Goal: Complete application form

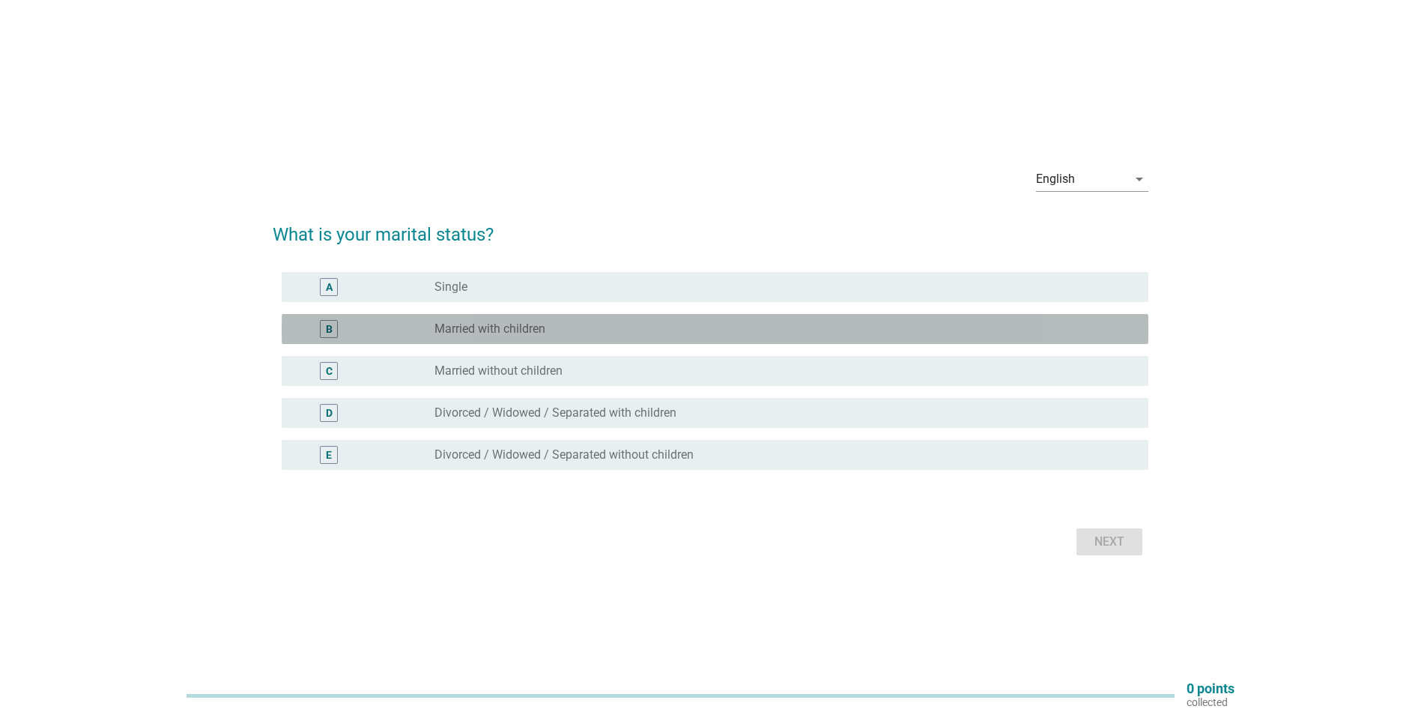
click at [467, 328] on label "Married with children" at bounding box center [489, 328] width 111 height 15
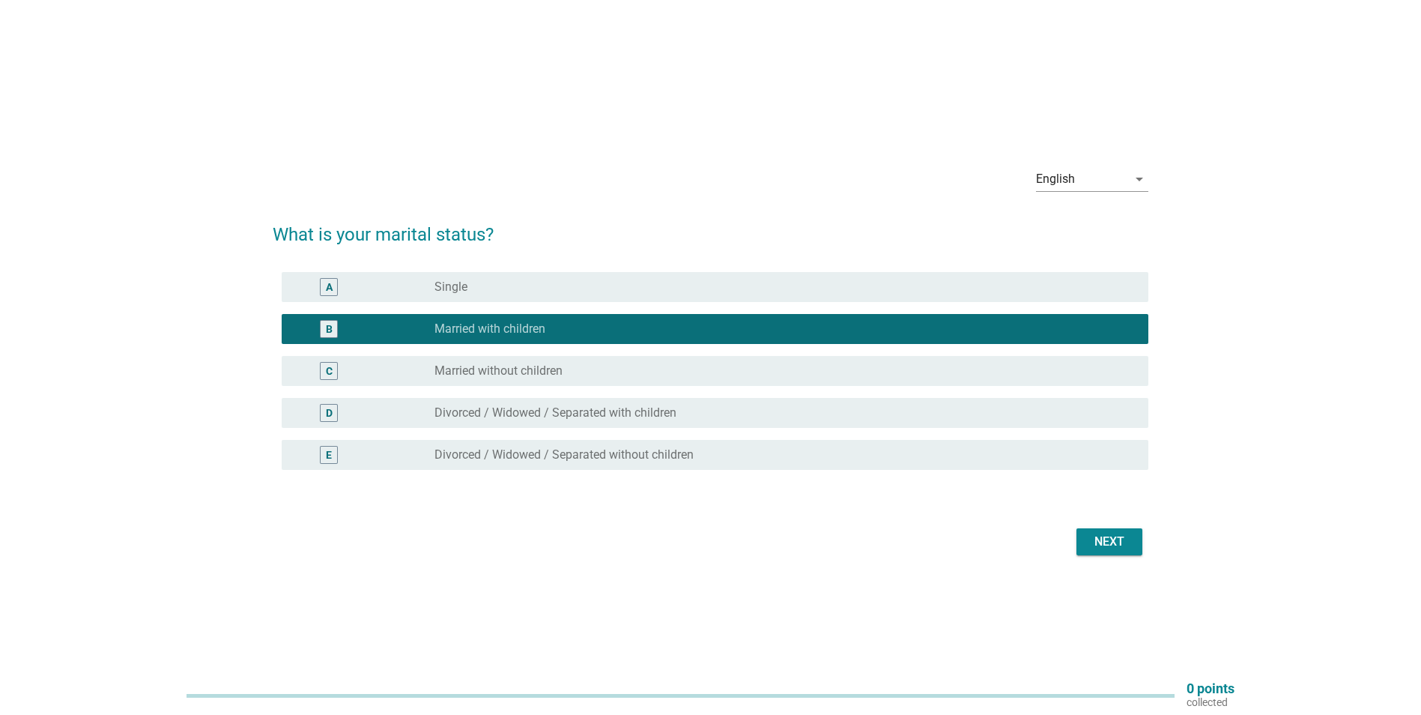
click at [1099, 545] on div "Next" at bounding box center [1109, 542] width 42 height 18
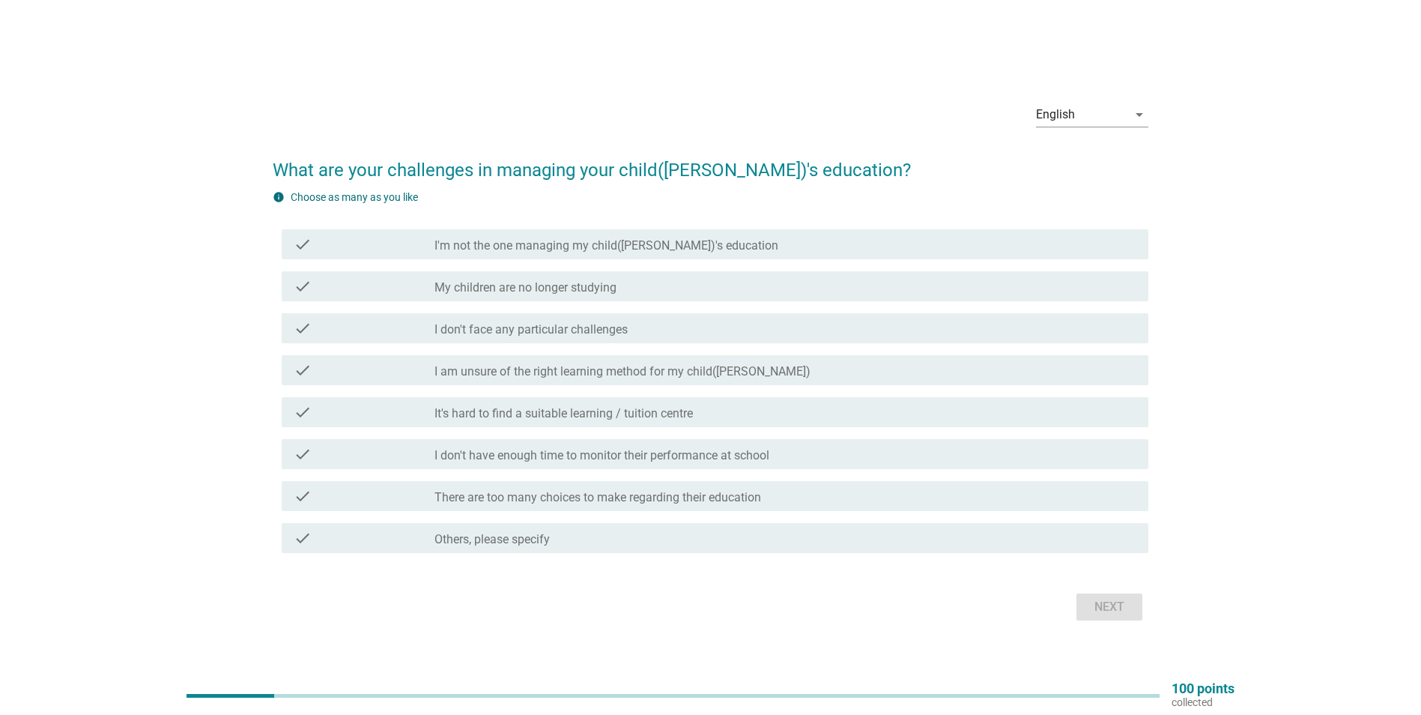
click at [603, 371] on label "I am unsure of the right learning method for my child([PERSON_NAME])" at bounding box center [622, 371] width 376 height 15
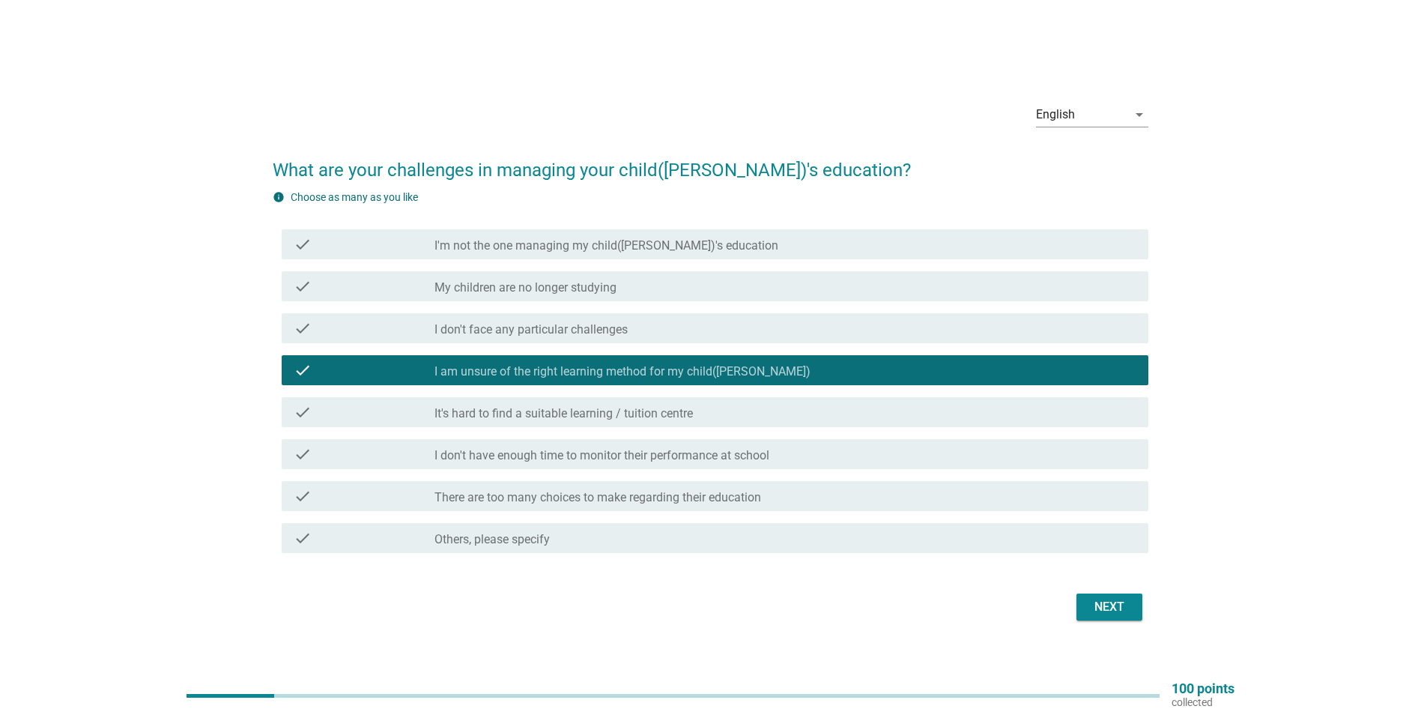
click at [594, 412] on label "It's hard to find a suitable learning / tuition centre" at bounding box center [563, 413] width 258 height 15
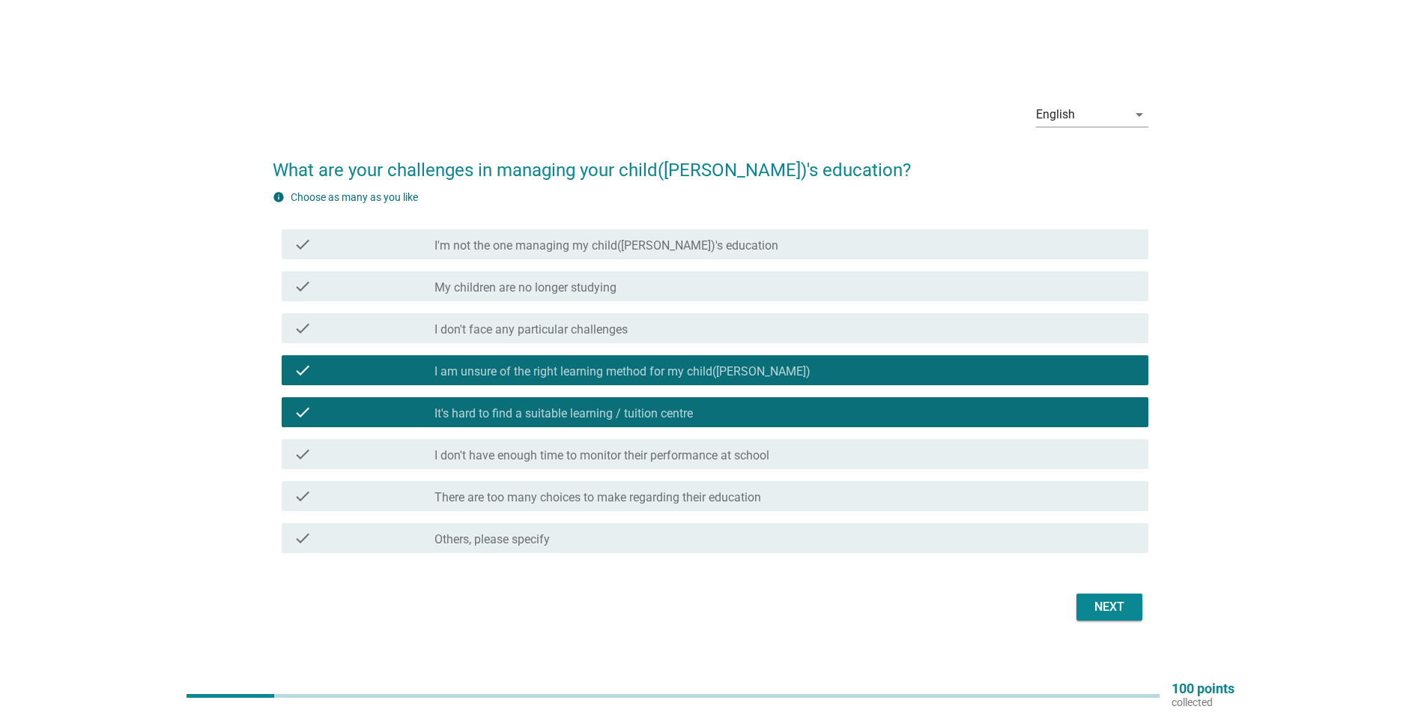
click at [601, 456] on label "I don't have enough time to monitor their performance at school" at bounding box center [601, 455] width 335 height 15
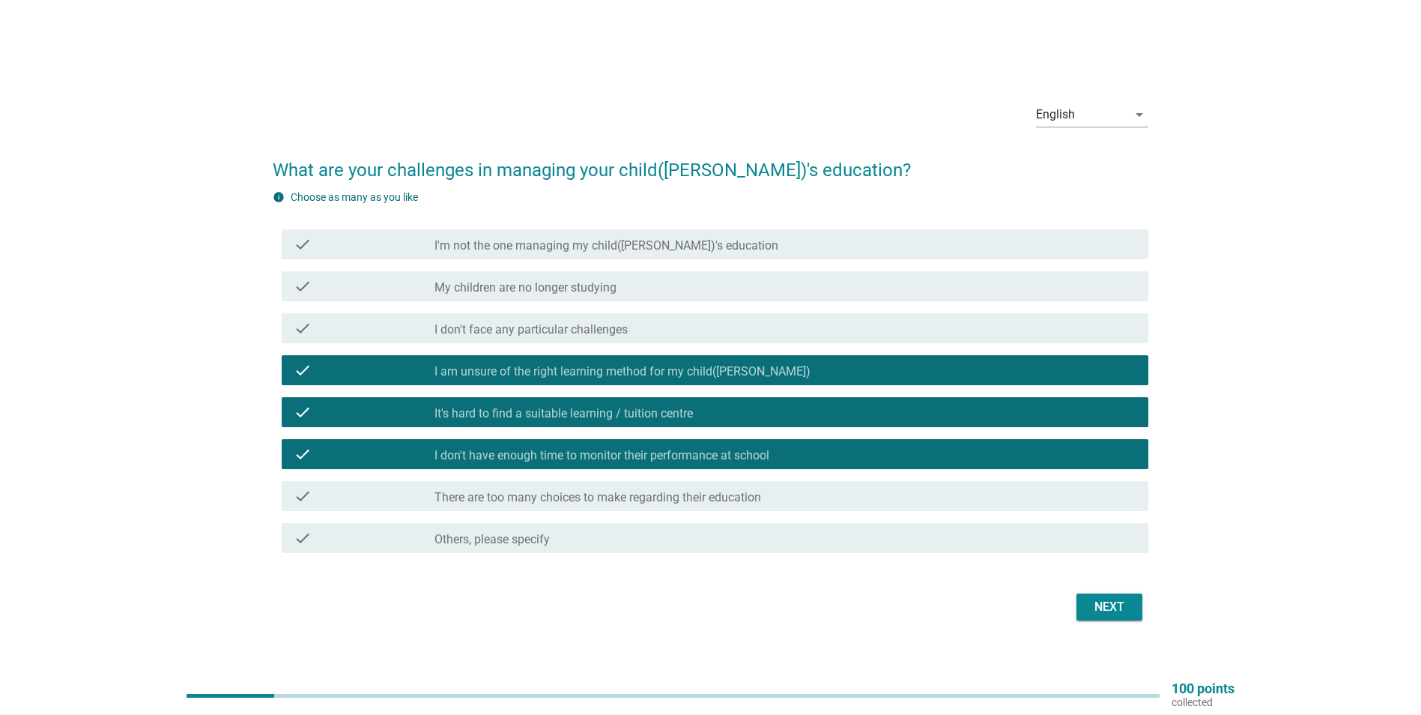
click at [1099, 618] on button "Next" at bounding box center [1109, 606] width 66 height 27
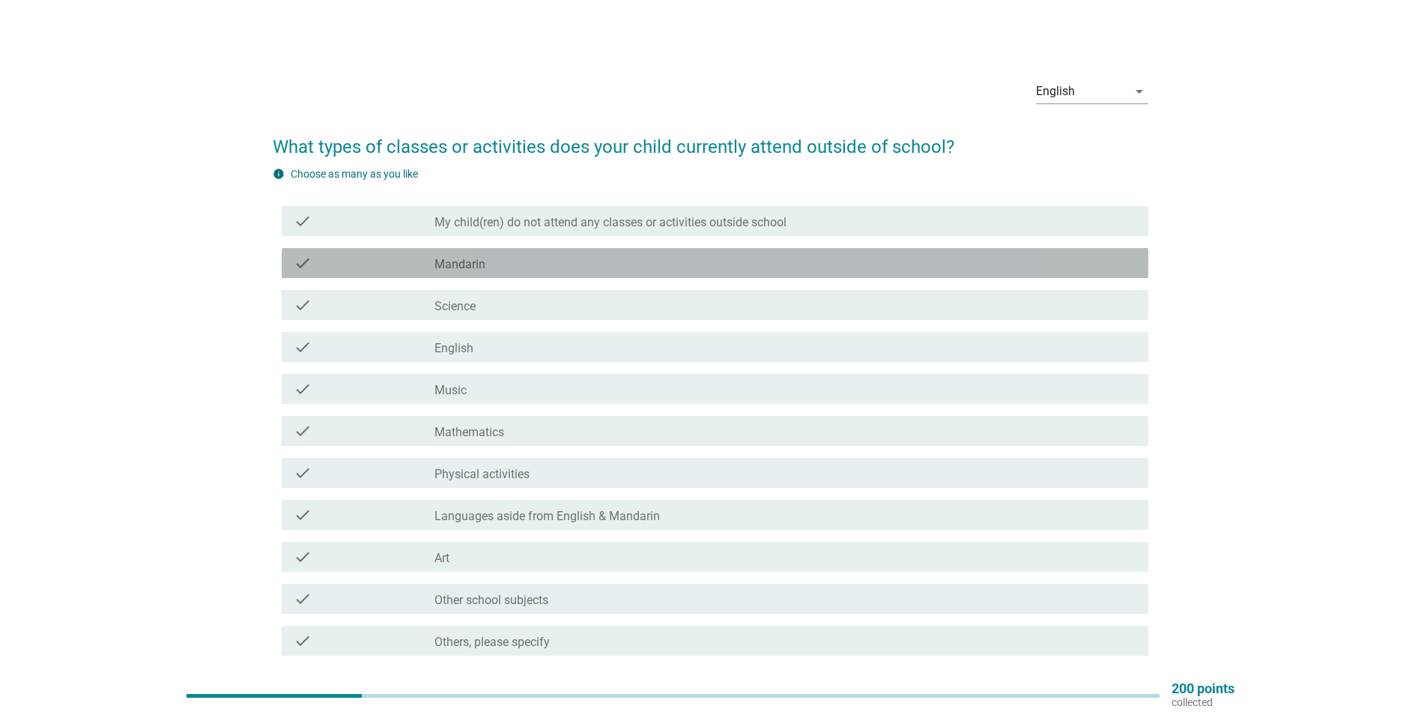
click at [504, 266] on div "check_box_outline_blank Mandarin" at bounding box center [785, 263] width 702 height 18
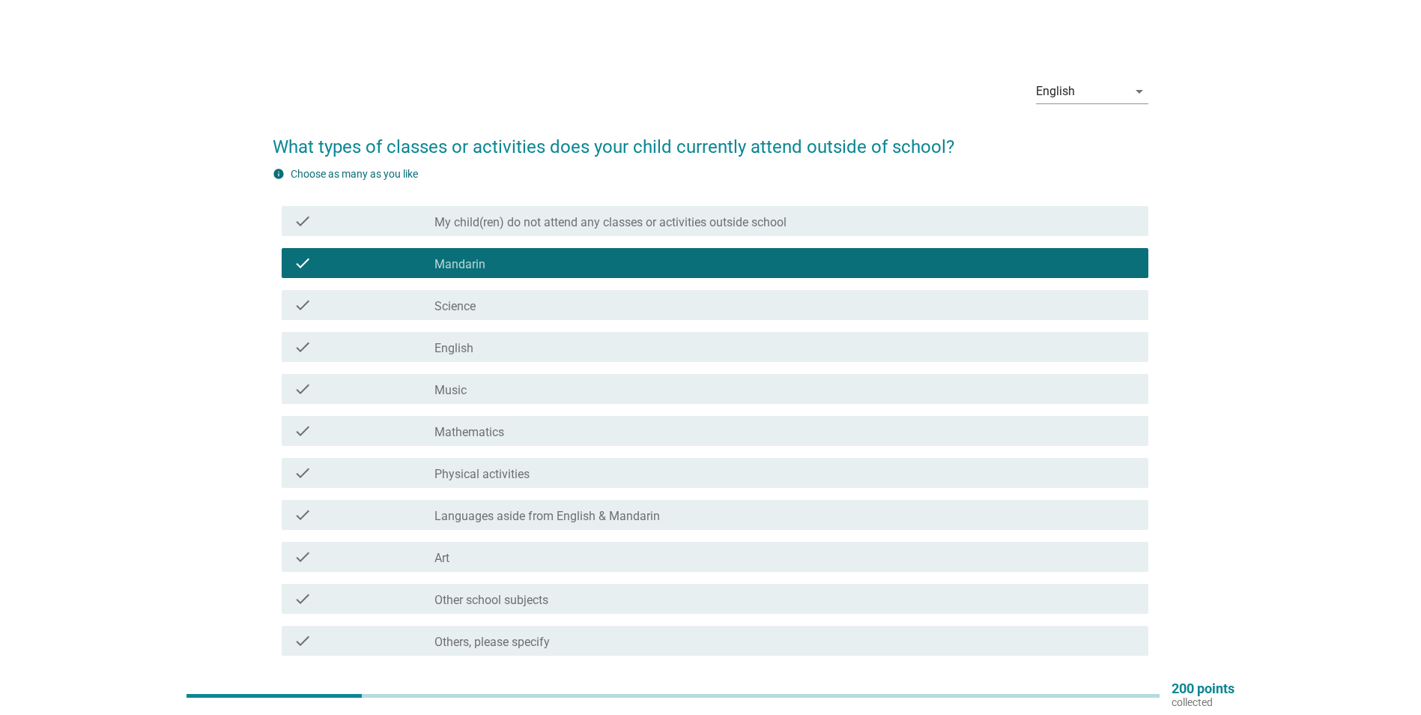
click at [504, 266] on div "check_box_outline_blank Mandarin" at bounding box center [785, 263] width 702 height 18
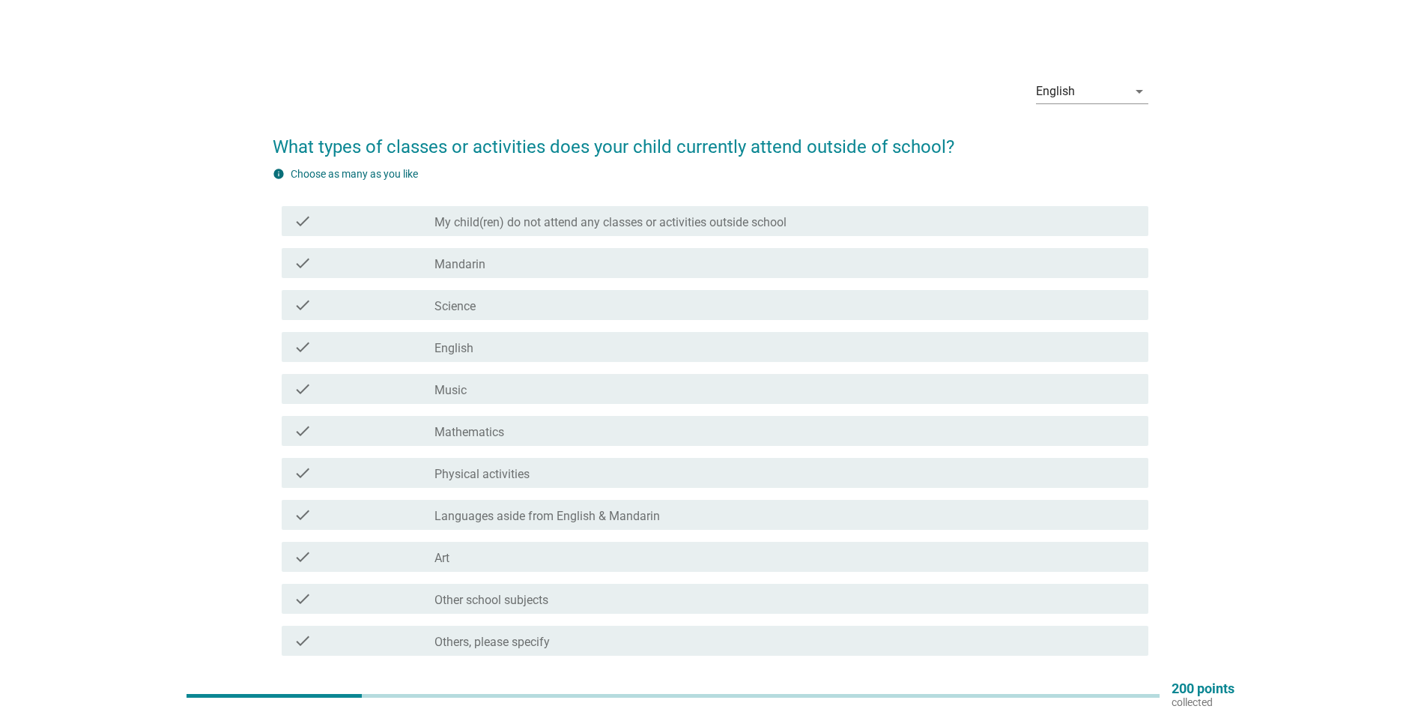
click at [494, 338] on div "check_box_outline_blank English" at bounding box center [785, 347] width 702 height 18
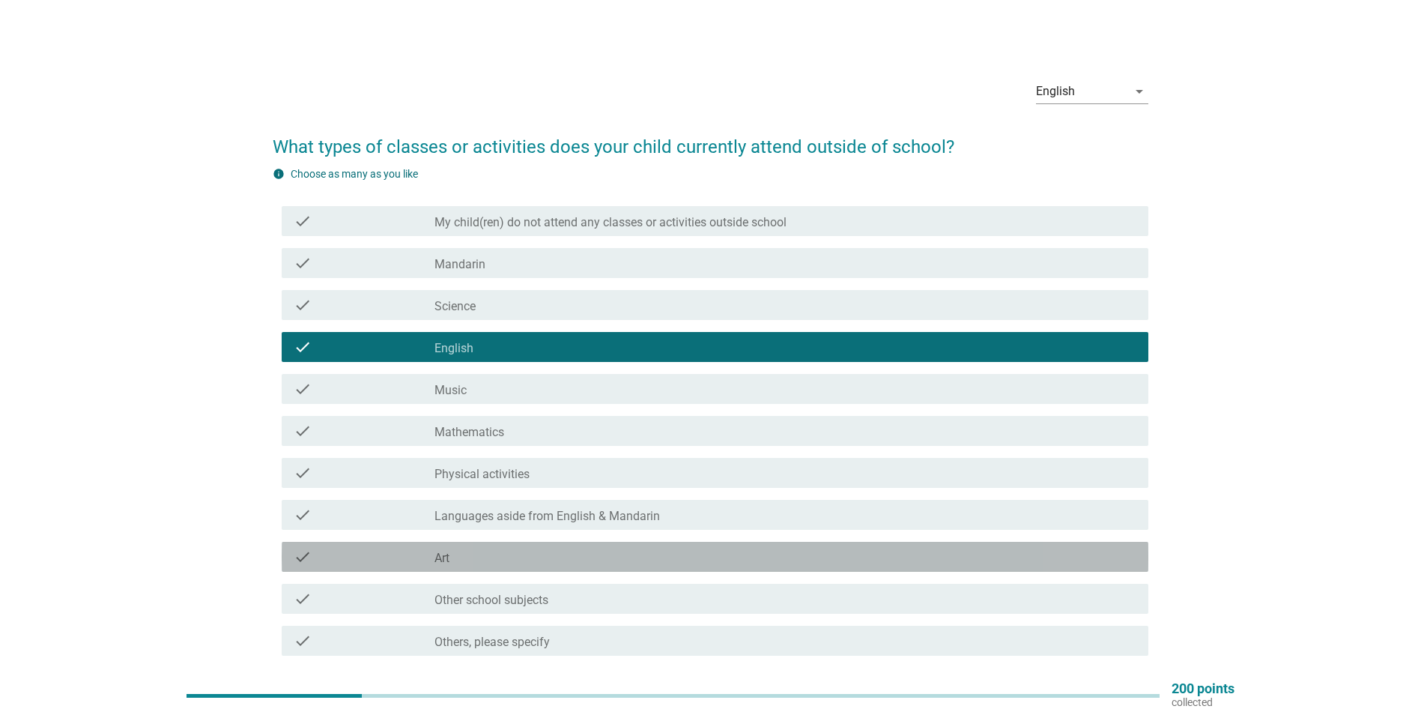
click at [484, 554] on div "check_box_outline_blank Art" at bounding box center [785, 557] width 702 height 18
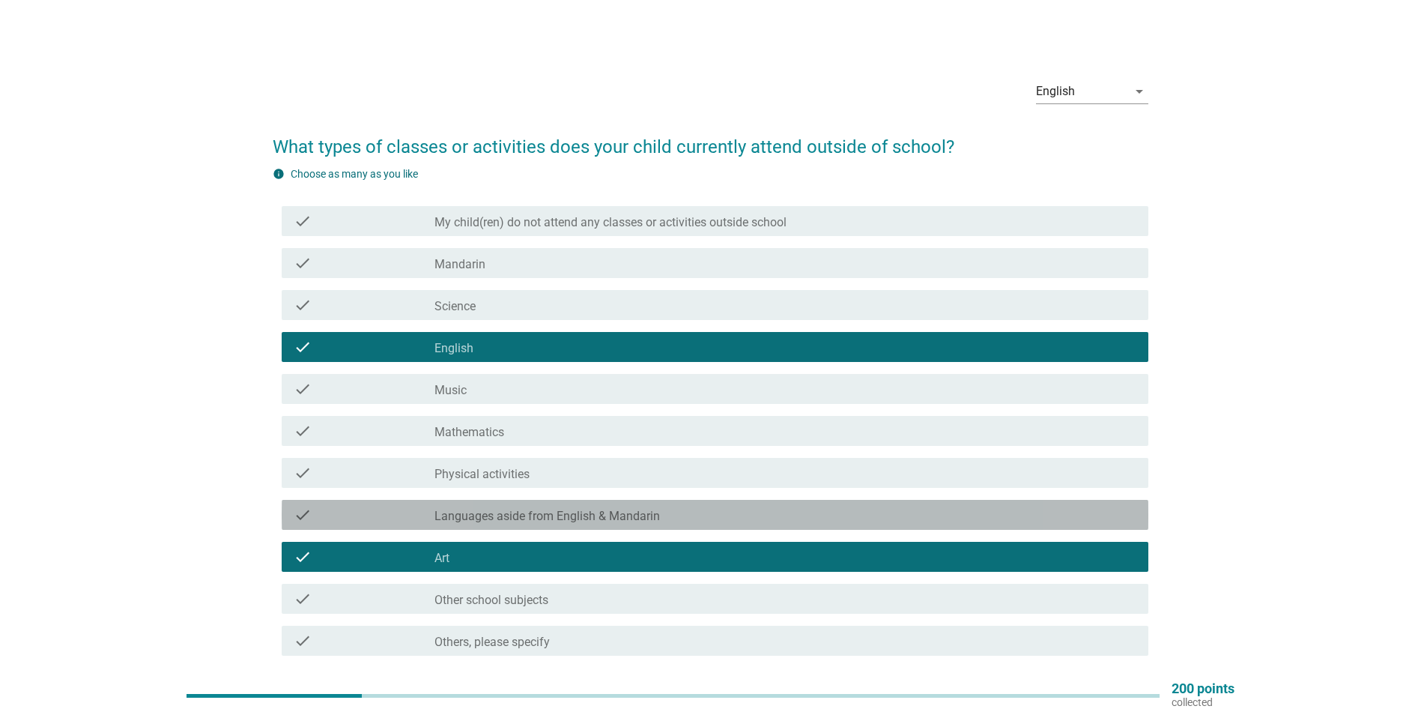
click at [524, 512] on label "Languages aside from English & Mandarin" at bounding box center [546, 516] width 225 height 15
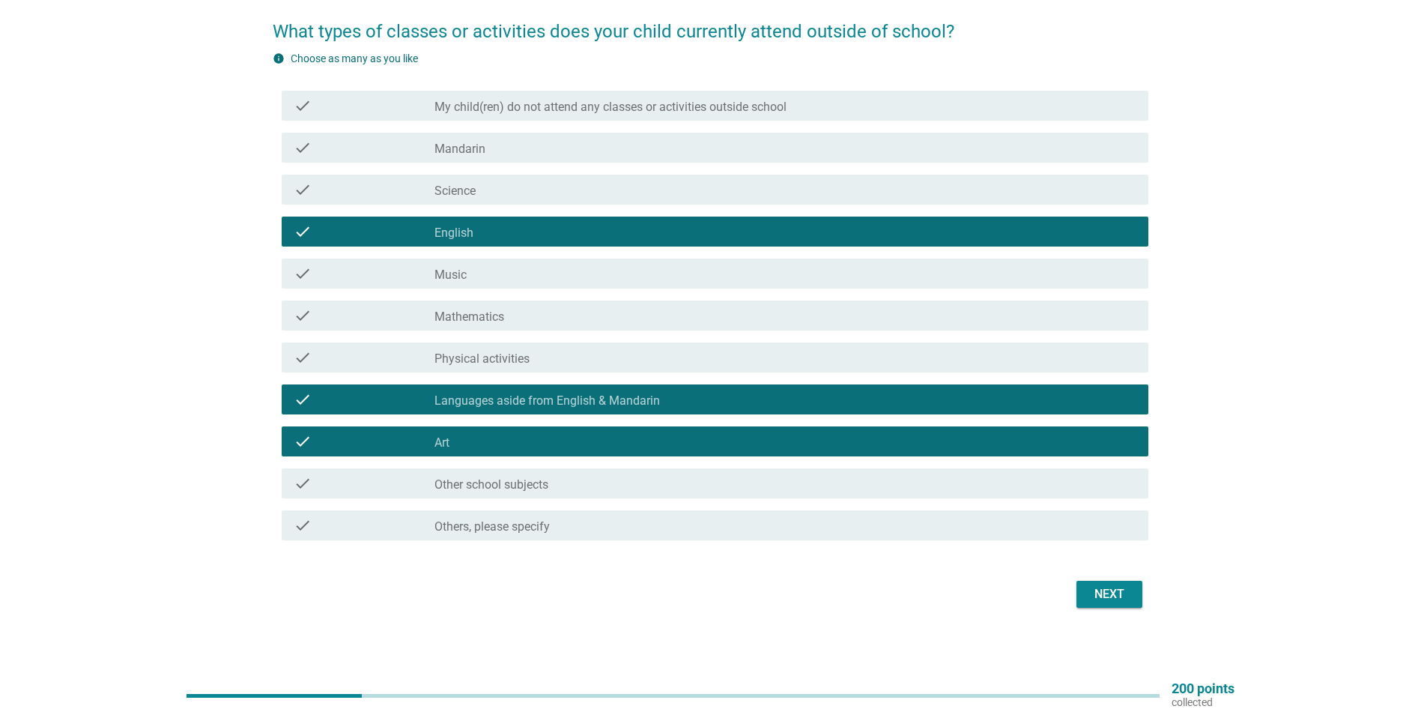
scroll to position [119, 0]
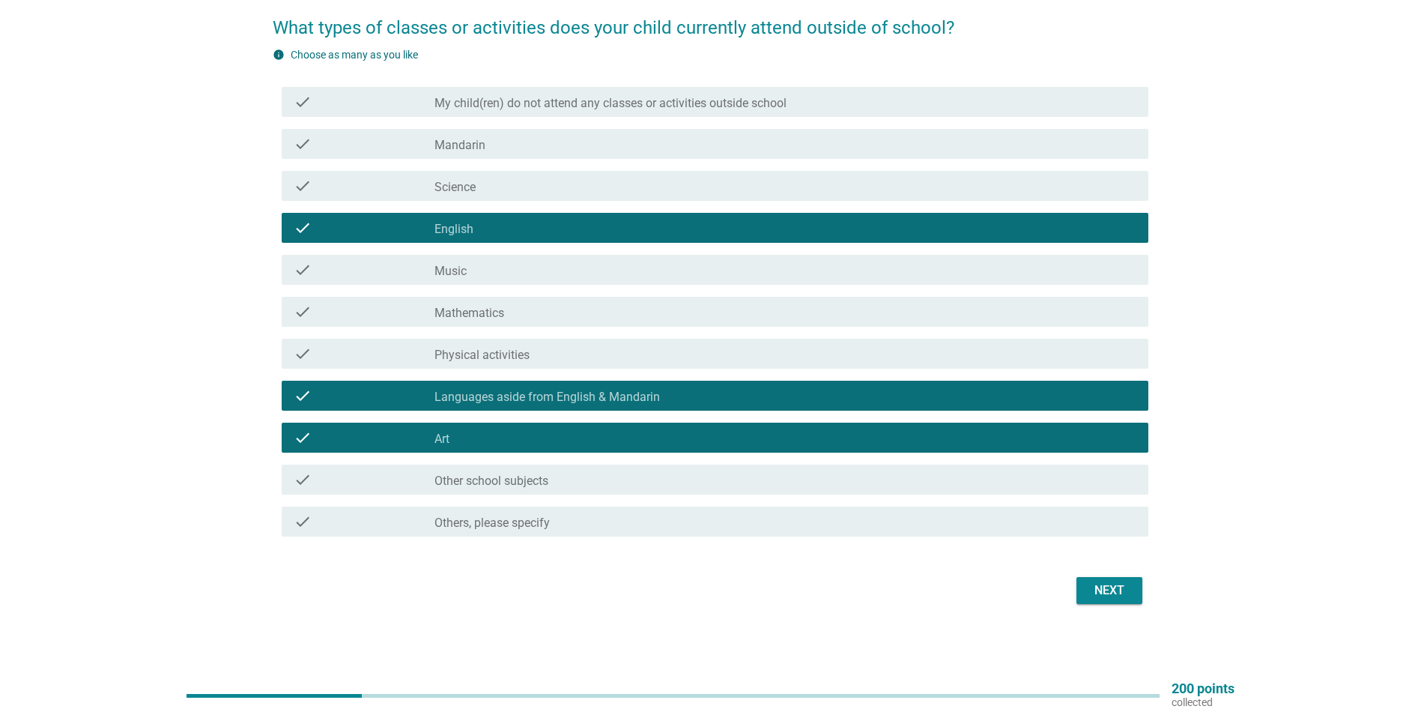
click at [1100, 584] on div "Next" at bounding box center [1109, 590] width 42 height 18
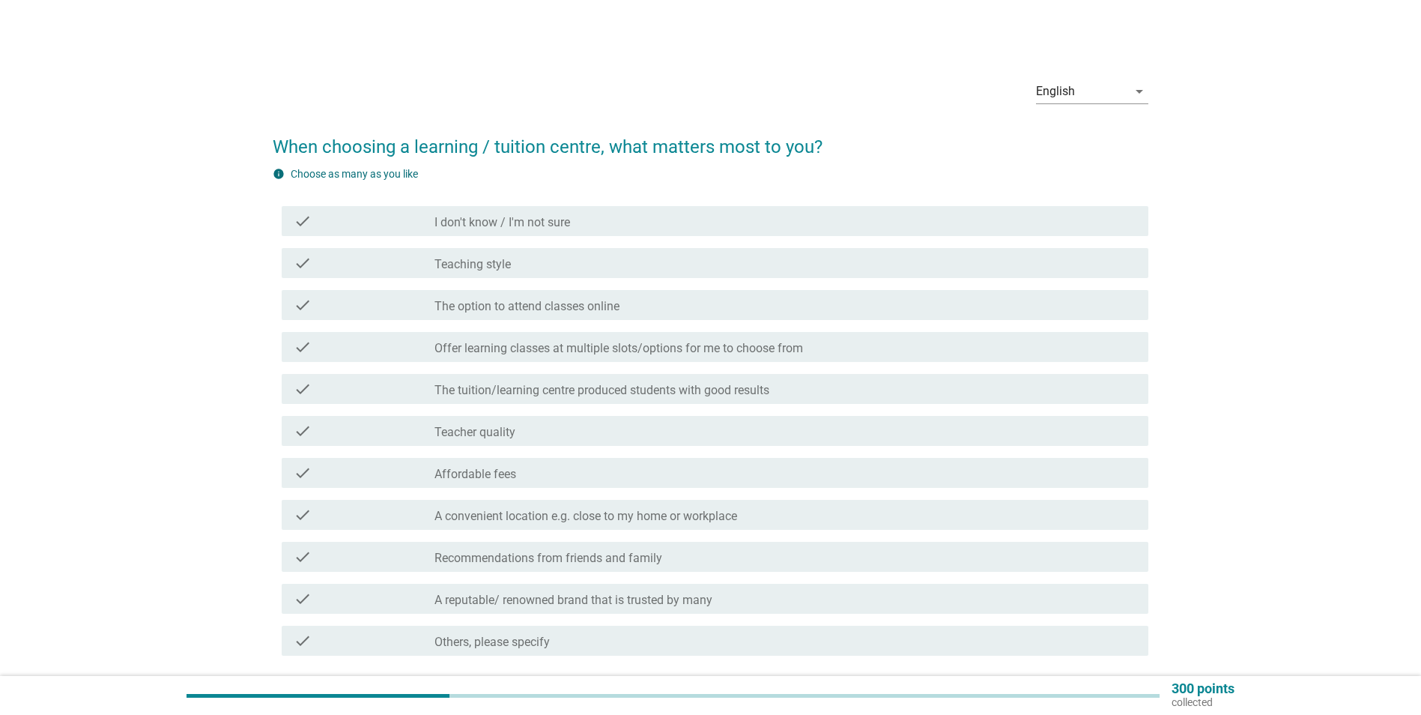
click at [518, 264] on div "check_box_outline_blank Teaching style" at bounding box center [785, 263] width 702 height 18
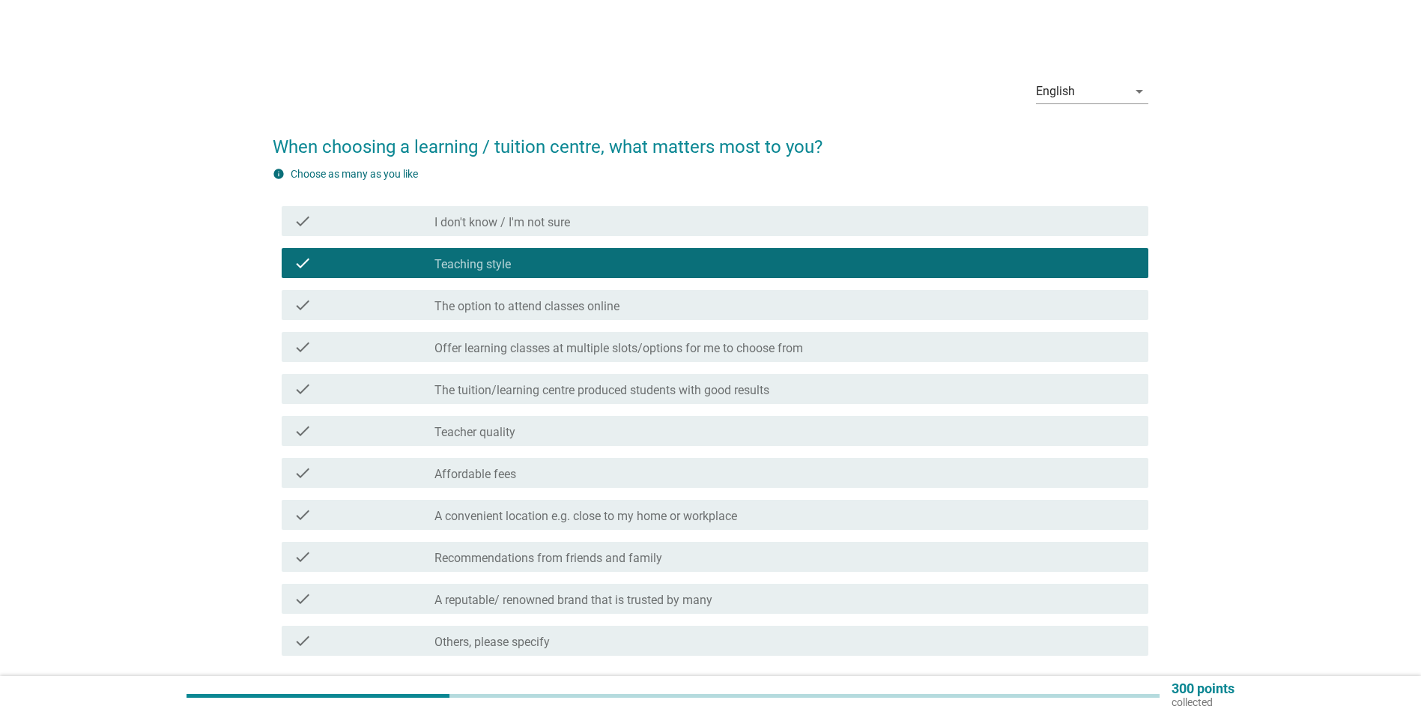
click at [537, 427] on div "check_box_outline_blank Teacher quality" at bounding box center [785, 431] width 702 height 18
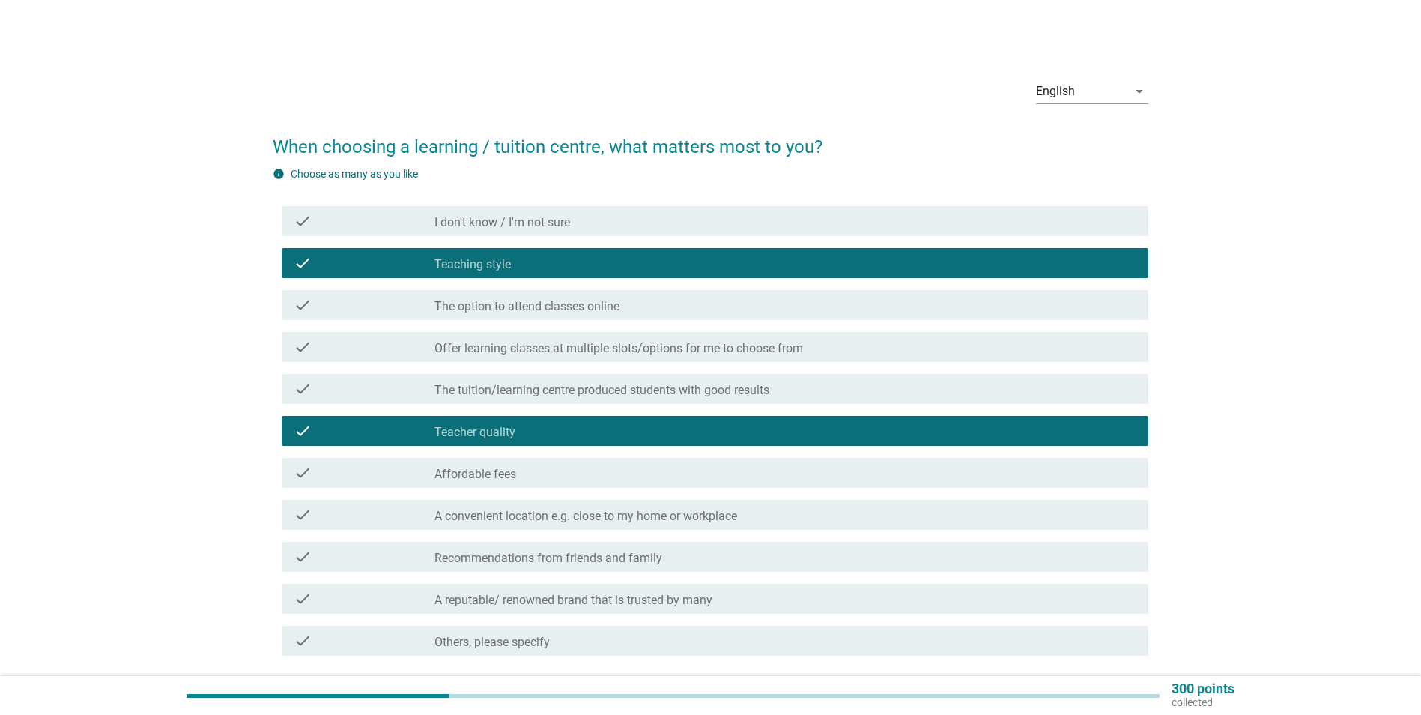
click at [536, 469] on div "check_box_outline_blank Affordable fees" at bounding box center [785, 473] width 702 height 18
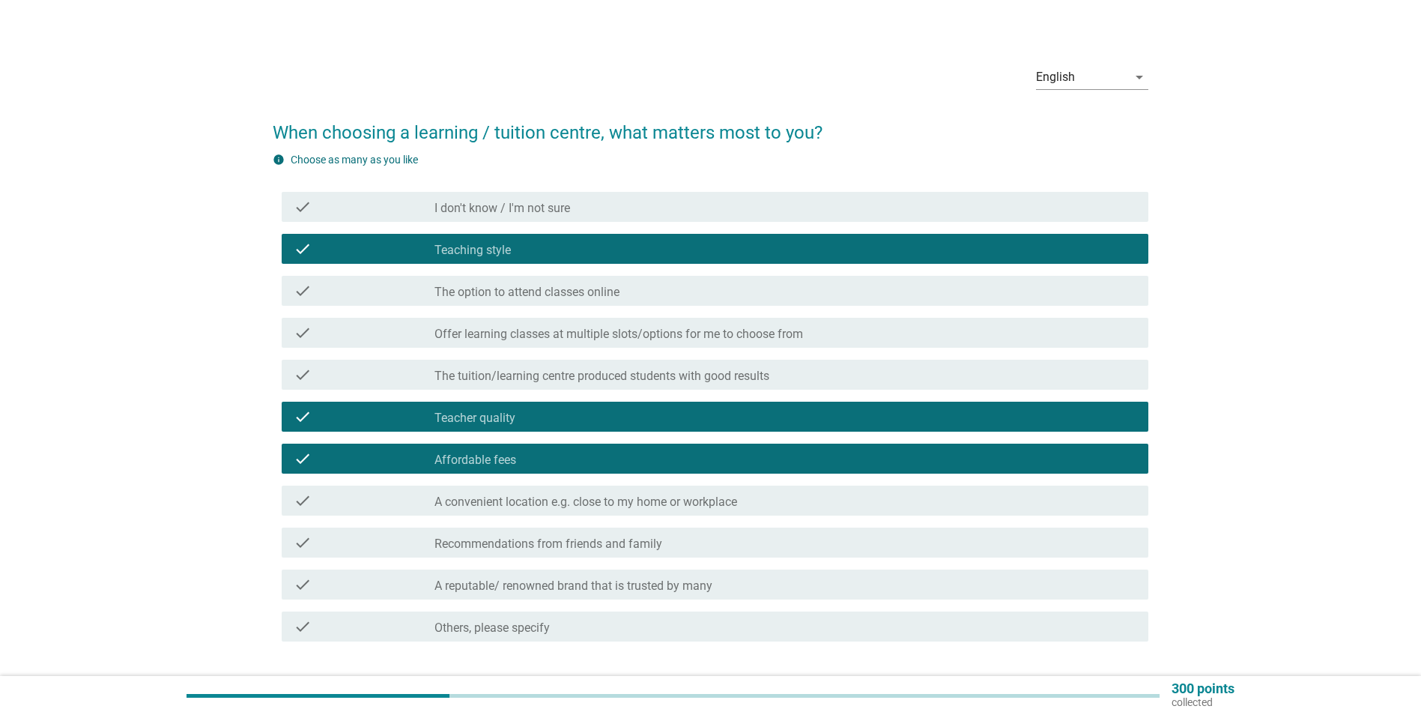
scroll to position [75, 0]
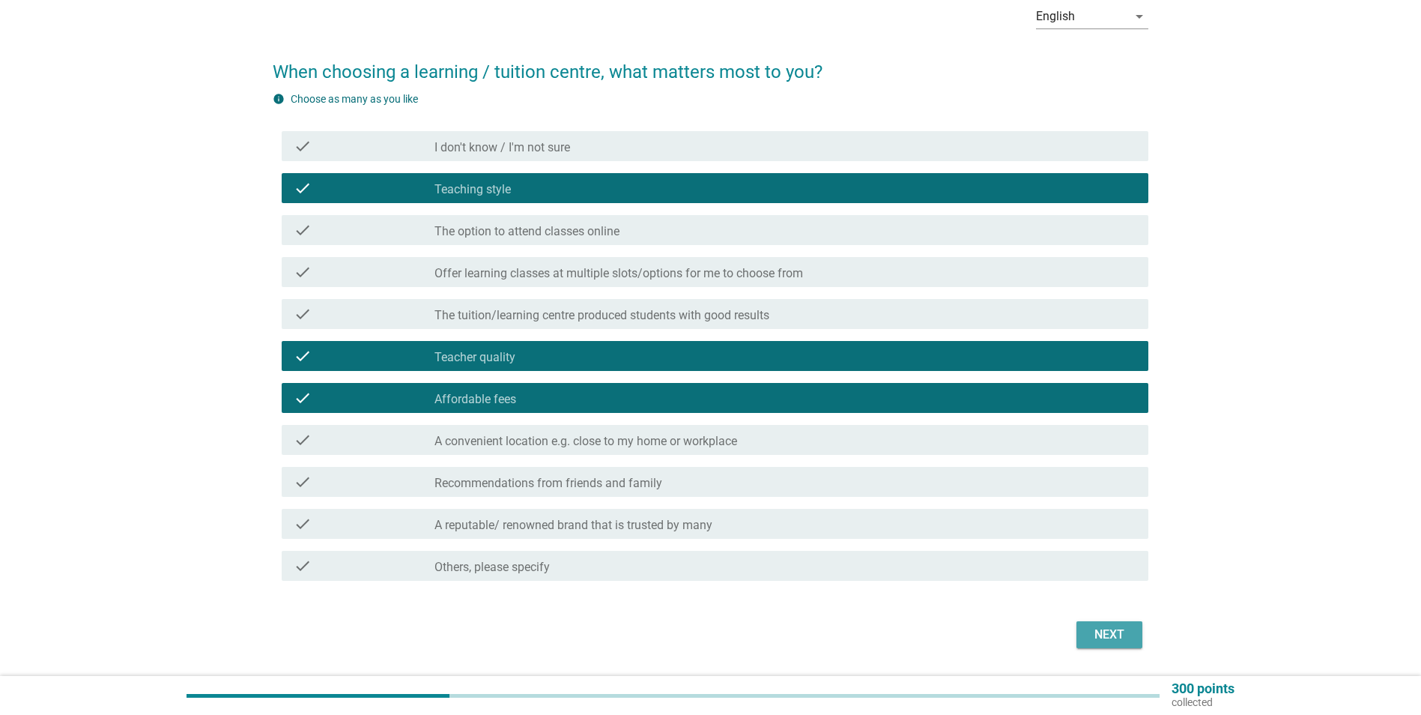
click at [1124, 640] on div "Next" at bounding box center [1109, 634] width 42 height 18
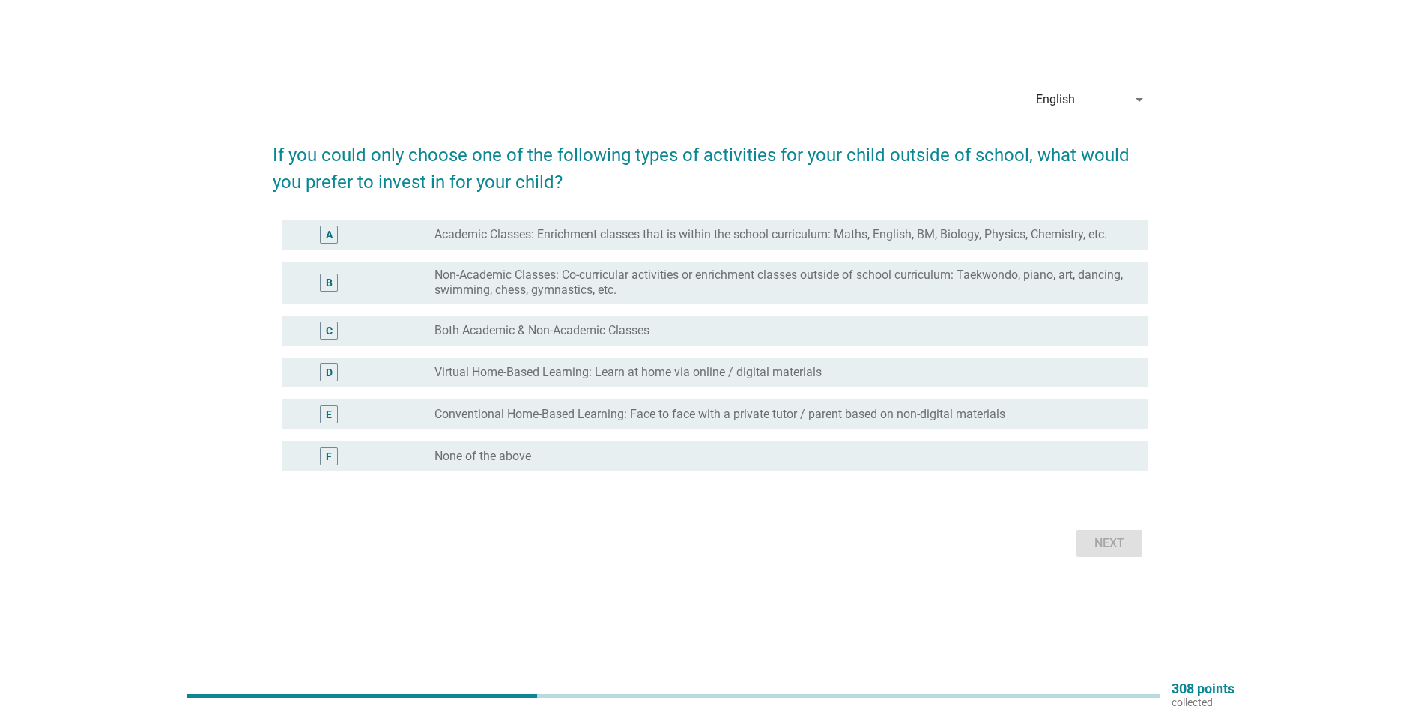
scroll to position [0, 0]
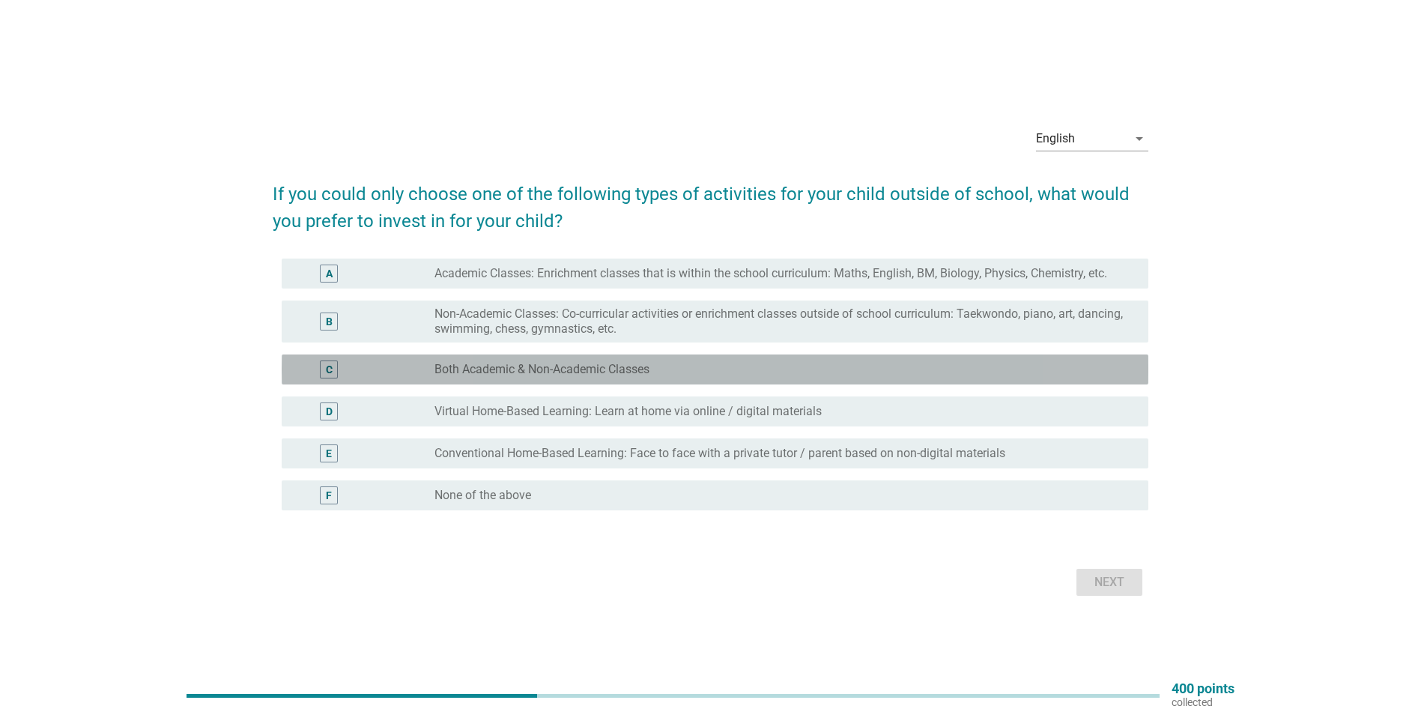
click at [534, 364] on label "Both Academic & Non-Academic Classes" at bounding box center [541, 369] width 215 height 15
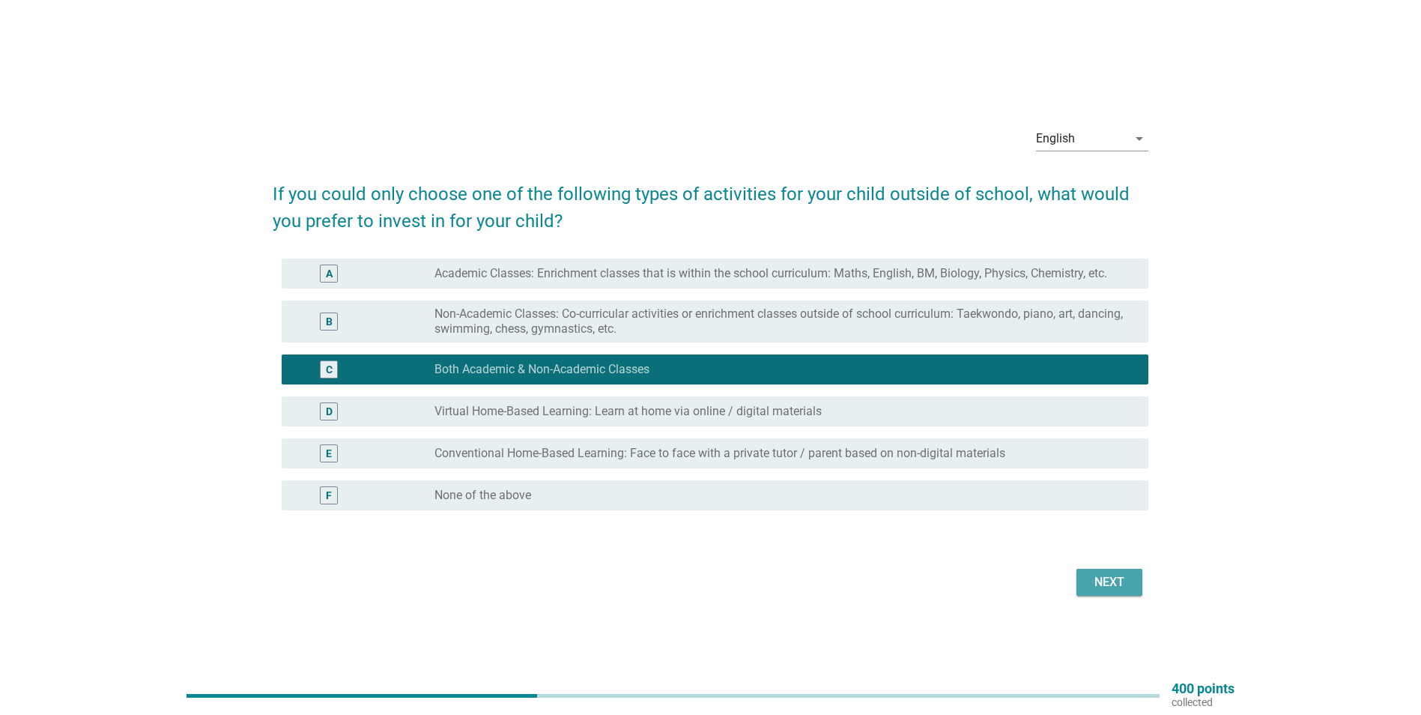
click at [1109, 587] on div "Next" at bounding box center [1109, 582] width 42 height 18
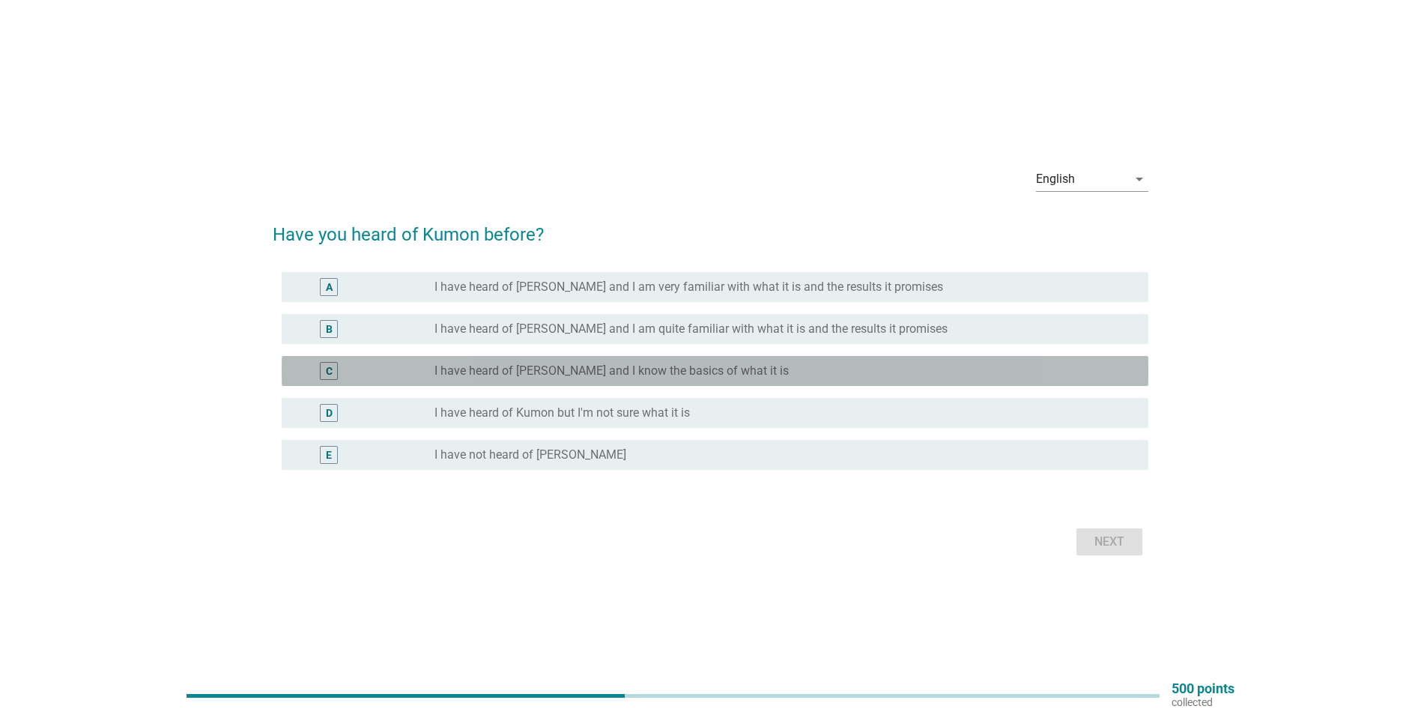
click at [563, 373] on label "I have heard of [PERSON_NAME] and I know the basics of what it is" at bounding box center [611, 370] width 354 height 15
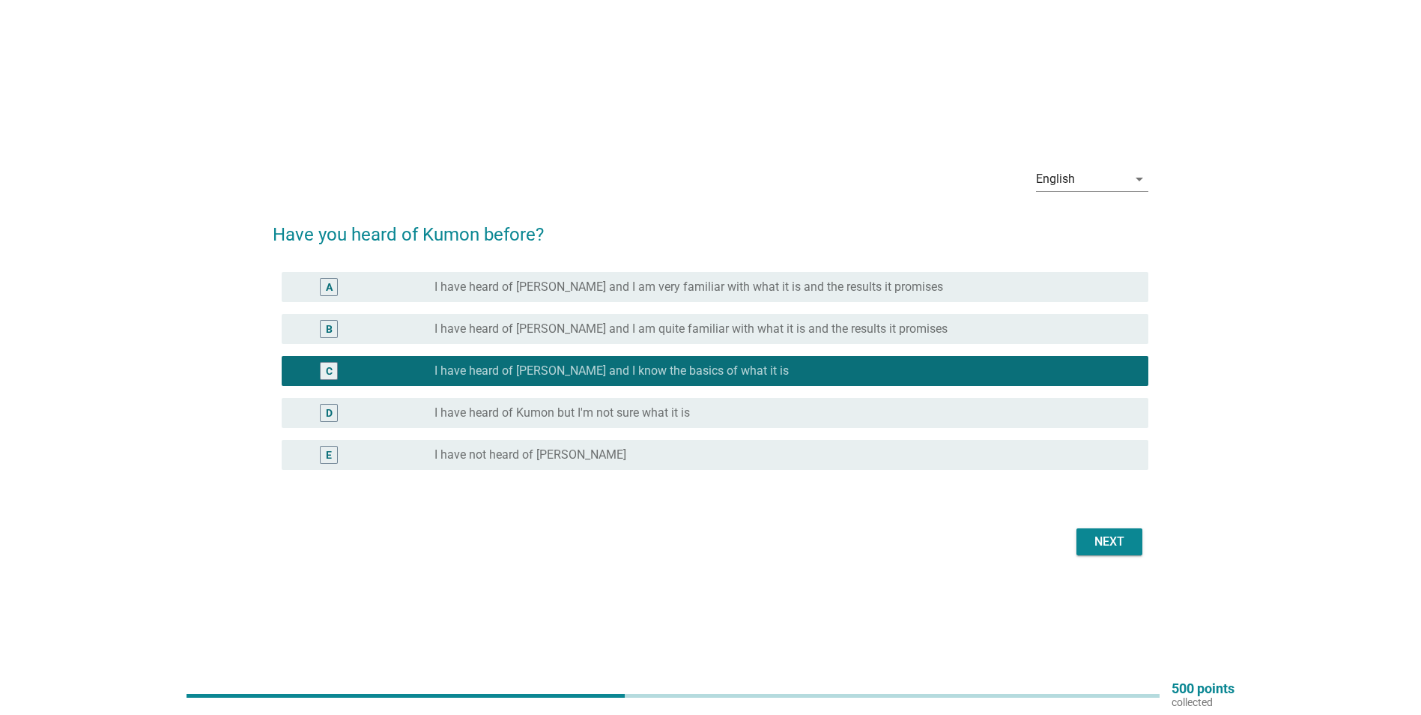
click at [1100, 539] on div "Next" at bounding box center [1109, 542] width 42 height 18
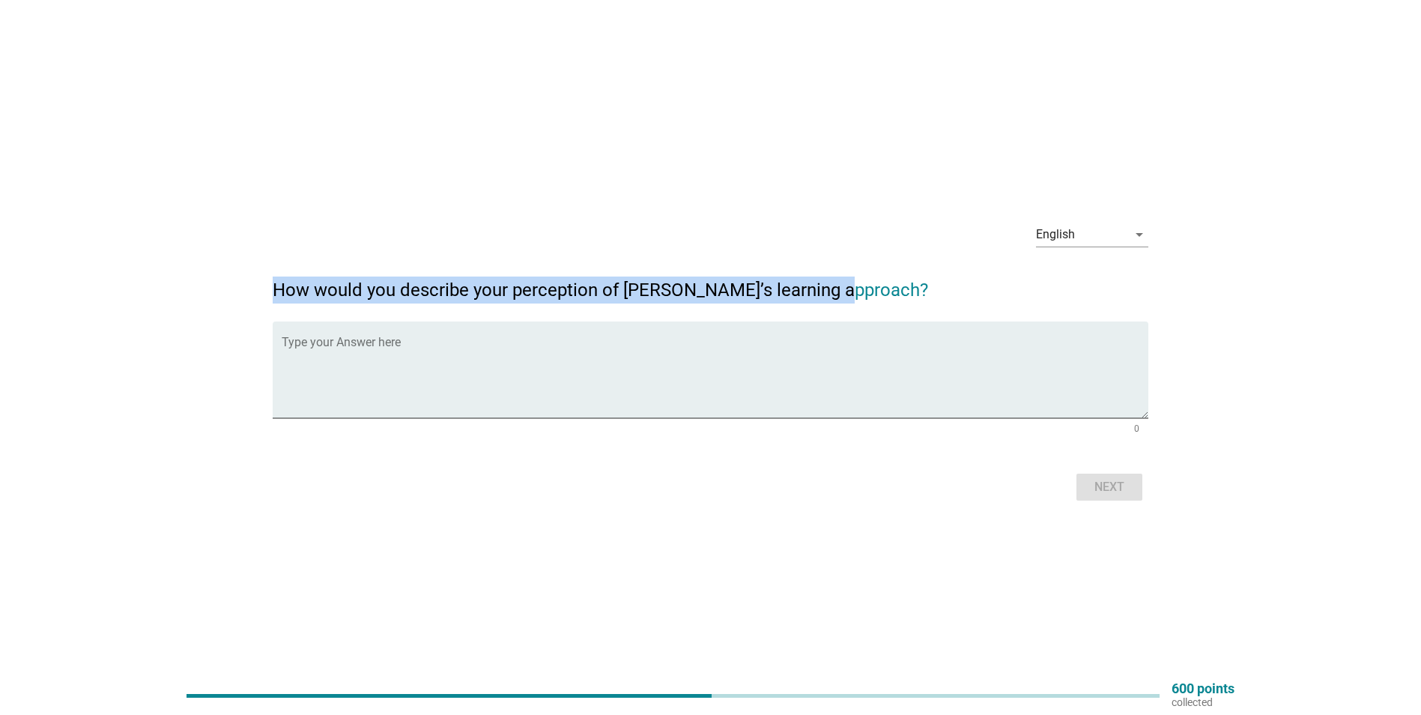
drag, startPoint x: 275, startPoint y: 289, endPoint x: 852, endPoint y: 290, distance: 576.8
click at [852, 290] on h2 "How would you describe your perception of [PERSON_NAME]’s learning approach?" at bounding box center [711, 282] width 876 height 42
copy h2 "How would you describe your perception of [PERSON_NAME]’s learning approach?"
